Goal: Task Accomplishment & Management: Use online tool/utility

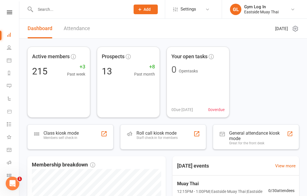
click at [78, 26] on link "Attendance" at bounding box center [77, 29] width 26 height 20
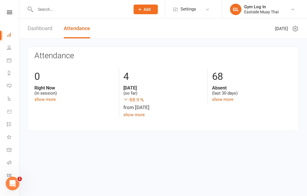
click at [100, 95] on div "Right Now (in session)" at bounding box center [74, 90] width 80 height 11
click at [80, 31] on link "Attendance" at bounding box center [77, 29] width 26 height 20
click at [108, 12] on input "text" at bounding box center [80, 9] width 93 height 8
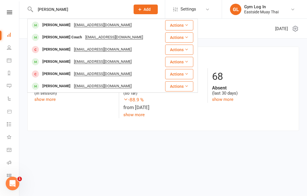
type input "jackie"
click at [185, 24] on icon at bounding box center [186, 25] width 4 height 4
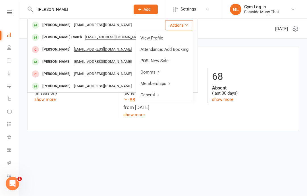
click at [210, 142] on html "jackie Jackie Te-Aroha jackietearoha@gmail.com Actions Jackson Couch jacksoncou…" at bounding box center [153, 74] width 307 height 148
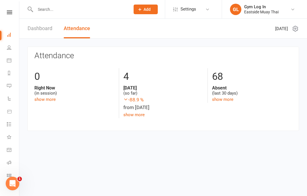
click at [46, 97] on link "show more" at bounding box center [44, 99] width 21 height 5
click at [98, 11] on input "text" at bounding box center [80, 9] width 93 height 8
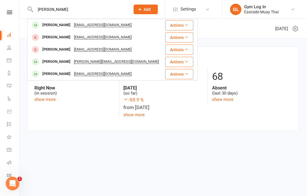
type input "[PERSON_NAME]"
click at [145, 23] on div "[PERSON_NAME] [EMAIL_ADDRESS][DOMAIN_NAME]" at bounding box center [96, 25] width 136 height 12
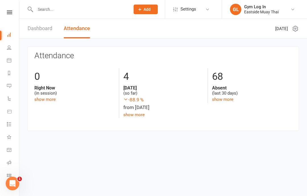
click at [44, 24] on link "Dashboard" at bounding box center [40, 29] width 25 height 20
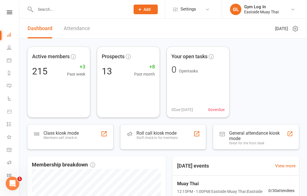
click at [80, 26] on link "Attendance" at bounding box center [77, 29] width 26 height 20
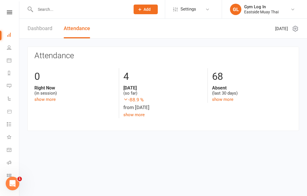
click at [42, 97] on link "show more" at bounding box center [44, 99] width 21 height 5
click at [4, 60] on li "Calendar" at bounding box center [9, 61] width 19 height 13
click at [10, 64] on link "Calendar" at bounding box center [13, 61] width 13 height 13
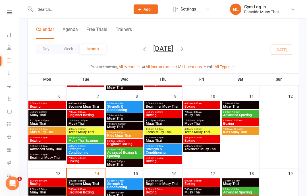
scroll to position [106, 0]
click at [86, 183] on span "Beginner Muay Thai" at bounding box center [85, 183] width 35 height 3
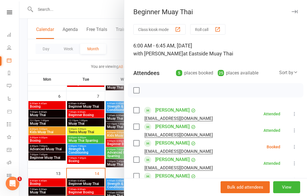
click at [217, 25] on button "Roll call" at bounding box center [207, 29] width 35 height 11
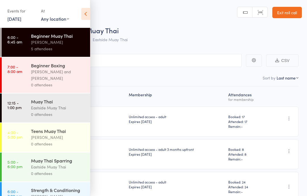
click at [187, 21] on header "Roll Call for Beginner Muay Thai 14 Oct 06:00 Gabriel Iftene Eastside Muay Thai…" at bounding box center [153, 22] width 307 height 45
click at [84, 13] on icon at bounding box center [85, 14] width 9 height 12
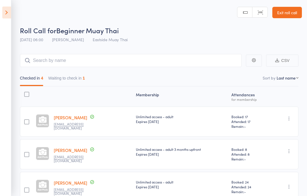
click at [149, 53] on main "CSV Checked in 4 Waiting to check in 1 Sort by Last name First name Last name B…" at bounding box center [153, 158] width 307 height 226
click at [173, 61] on input "search" at bounding box center [130, 60] width 221 height 13
click at [8, 14] on icon at bounding box center [6, 13] width 9 height 12
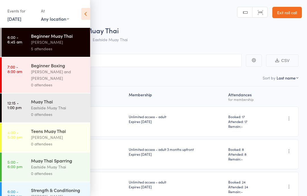
click at [71, 111] on div "Eastside Muay Thai" at bounding box center [58, 107] width 54 height 7
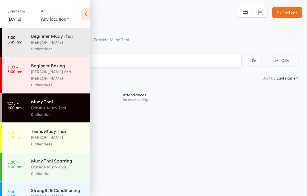
click at [187, 55] on input "search" at bounding box center [125, 60] width 233 height 13
click at [90, 9] on icon at bounding box center [85, 14] width 9 height 12
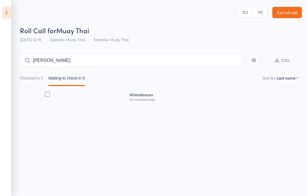
click at [124, 60] on input "[PERSON_NAME]" at bounding box center [130, 60] width 221 height 13
type input "[PERSON_NAME]"
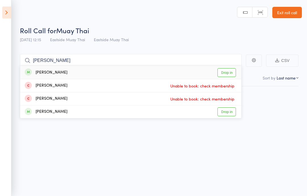
click at [226, 72] on link "Drop in" at bounding box center [226, 72] width 18 height 9
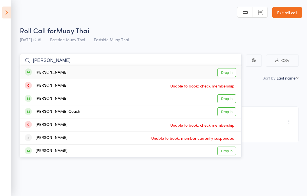
type input "jackie"
click at [228, 72] on link "Drop in" at bounding box center [226, 72] width 18 height 9
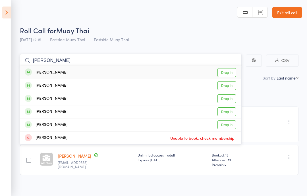
type input "andreja"
click at [225, 70] on link "Drop in" at bounding box center [226, 72] width 18 height 9
